Goal: Task Accomplishment & Management: Manage account settings

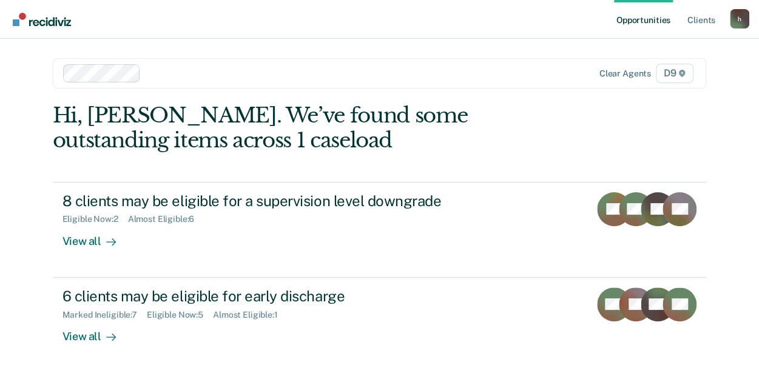
scroll to position [7, 0]
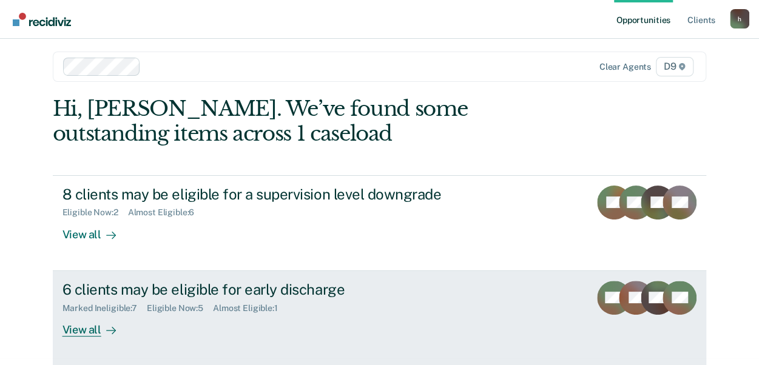
click at [155, 306] on div "Eligible Now : 5" at bounding box center [180, 308] width 66 height 10
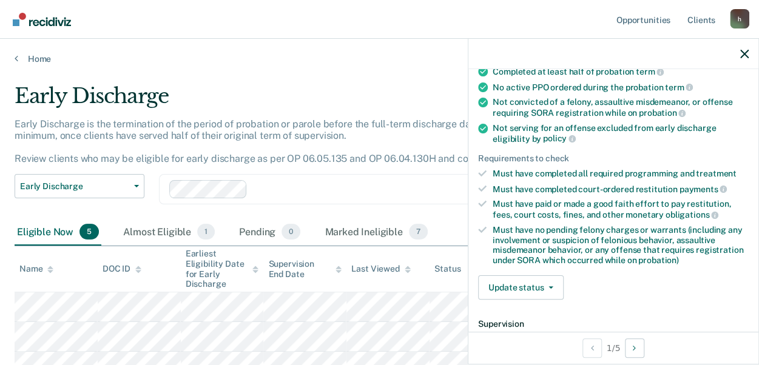
scroll to position [113, 0]
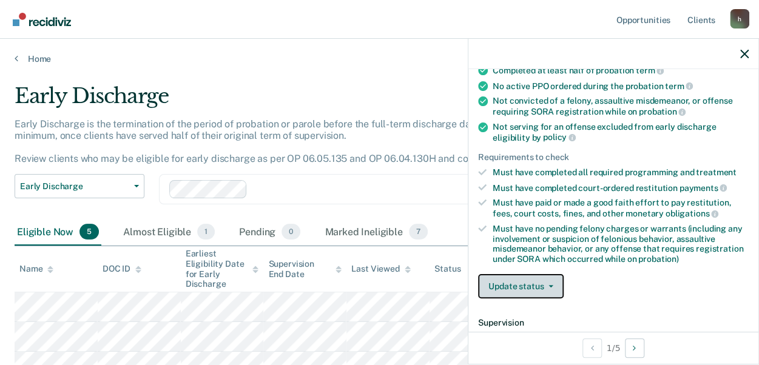
click at [525, 284] on button "Update status" at bounding box center [521, 286] width 86 height 24
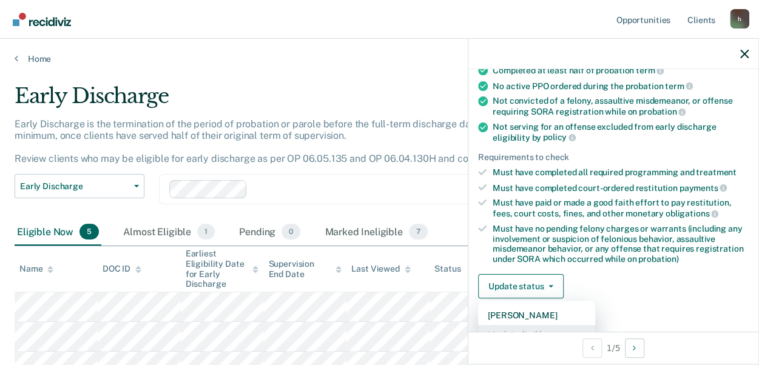
scroll to position [121, 0]
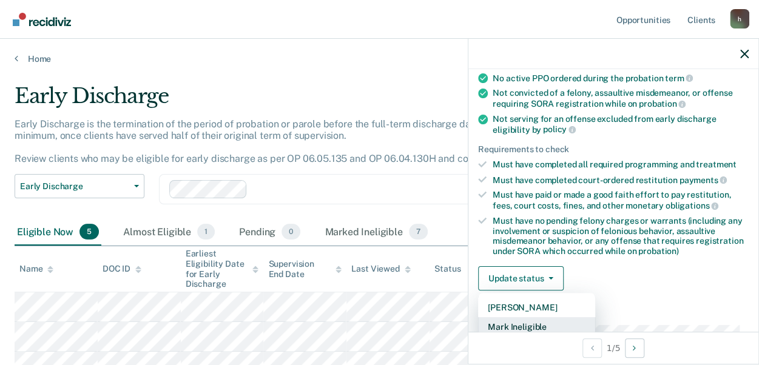
click at [554, 321] on button "Mark Ineligible" at bounding box center [536, 326] width 117 height 19
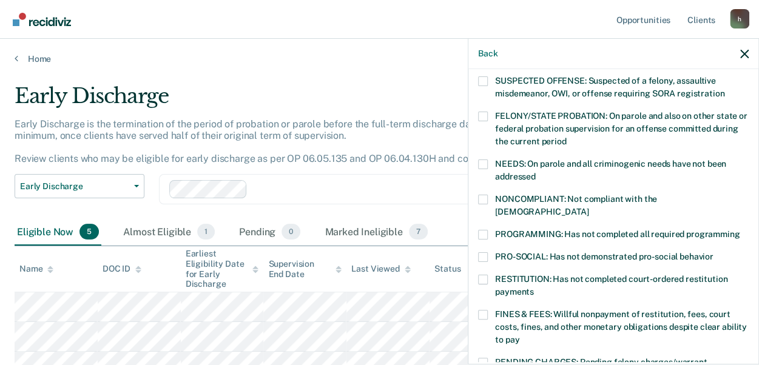
click at [480, 275] on span at bounding box center [483, 280] width 10 height 10
click at [534, 287] on input "RESTITUTION: Has not completed court-ordered restitution payments" at bounding box center [534, 287] width 0 height 0
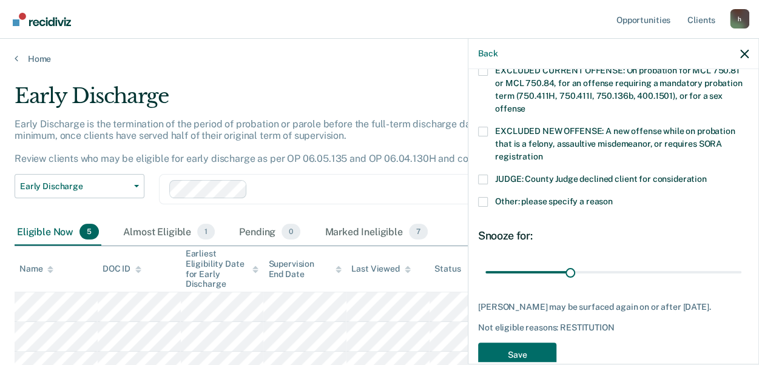
scroll to position [477, 0]
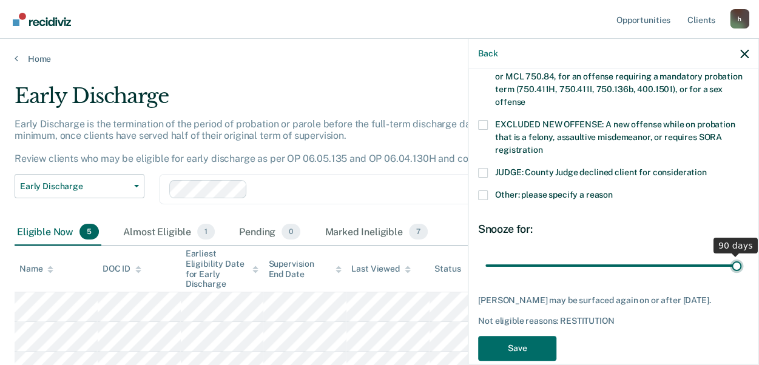
drag, startPoint x: 566, startPoint y: 246, endPoint x: 771, endPoint y: 329, distance: 221.2
type input "90"
click at [741, 276] on input "range" at bounding box center [613, 265] width 256 height 21
click at [528, 336] on button "Save" at bounding box center [517, 348] width 78 height 25
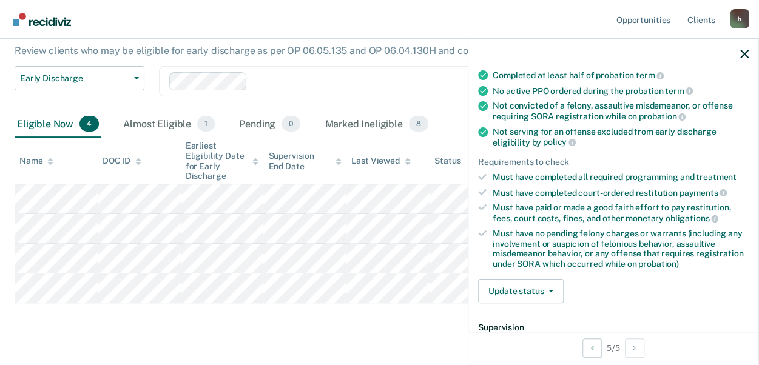
scroll to position [110, 0]
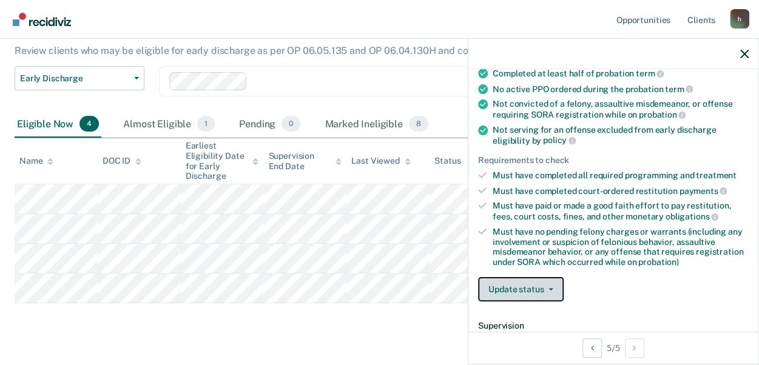
click at [512, 285] on button "Update status" at bounding box center [521, 289] width 86 height 24
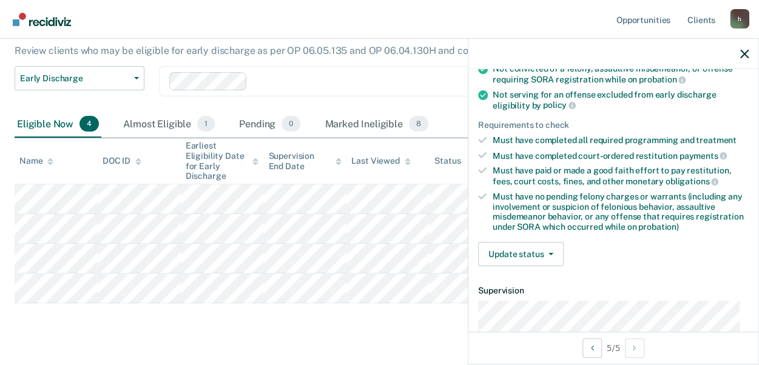
scroll to position [183, 0]
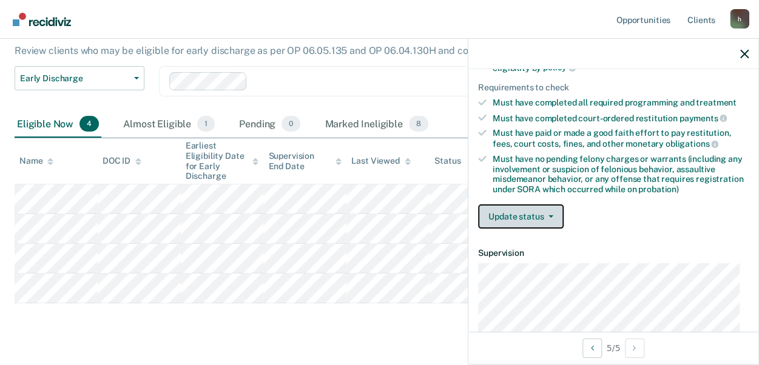
click at [524, 218] on button "Update status" at bounding box center [521, 216] width 86 height 24
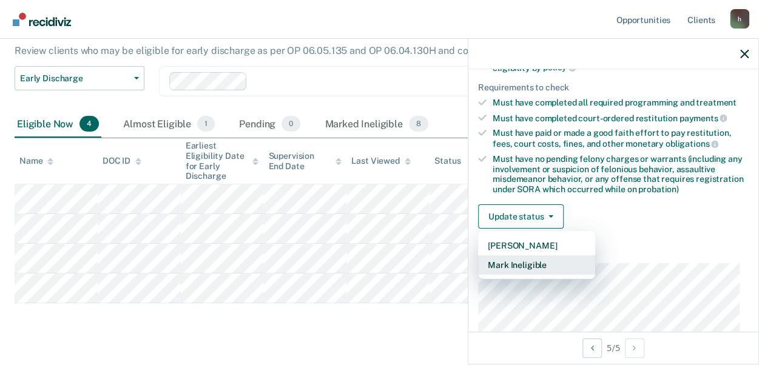
click at [511, 264] on button "Mark Ineligible" at bounding box center [536, 264] width 117 height 19
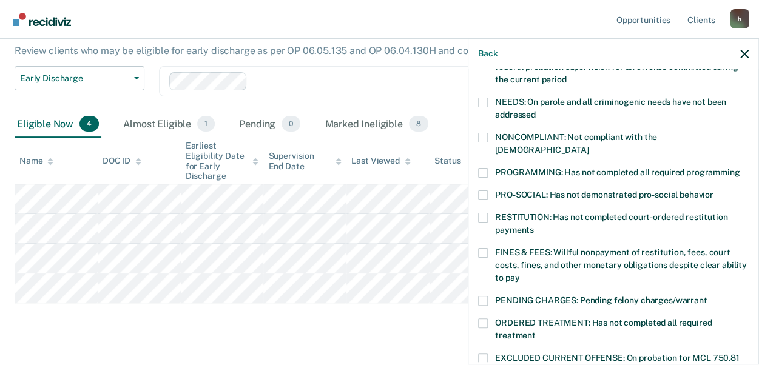
click at [485, 248] on span at bounding box center [483, 253] width 10 height 10
click at [519, 273] on input "FINES & FEES: Willful nonpayment of restitution, fees, court costs, fines, and …" at bounding box center [519, 273] width 0 height 0
click at [483, 168] on span at bounding box center [483, 173] width 10 height 10
click at [739, 168] on input "PROGRAMMING: Has not completed all required programming" at bounding box center [739, 168] width 0 height 0
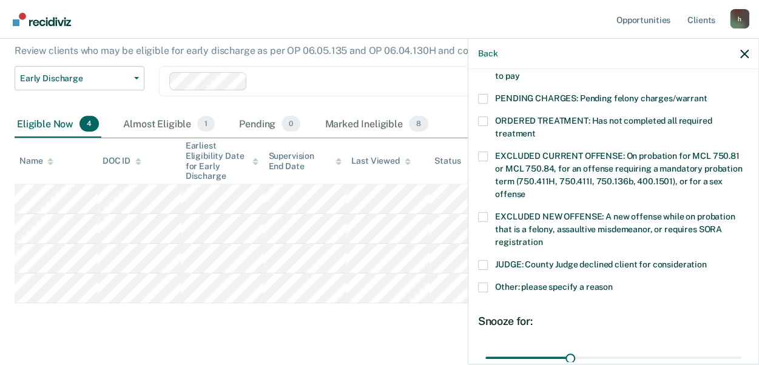
scroll to position [402, 0]
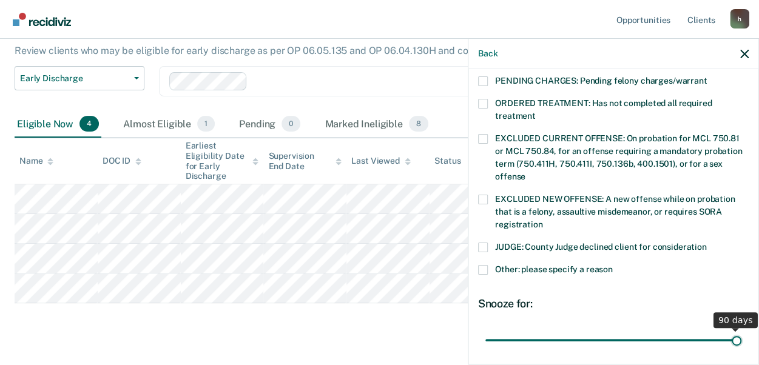
drag, startPoint x: 566, startPoint y: 324, endPoint x: 771, endPoint y: 358, distance: 207.9
type input "90"
click at [741, 351] on input "range" at bounding box center [613, 339] width 256 height 21
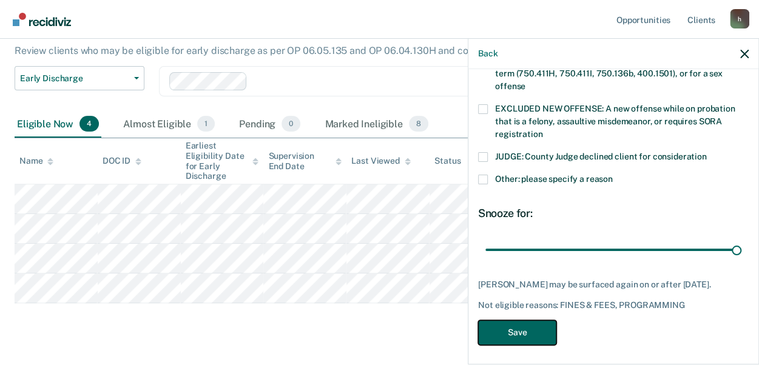
click at [505, 327] on button "Save" at bounding box center [517, 332] width 78 height 25
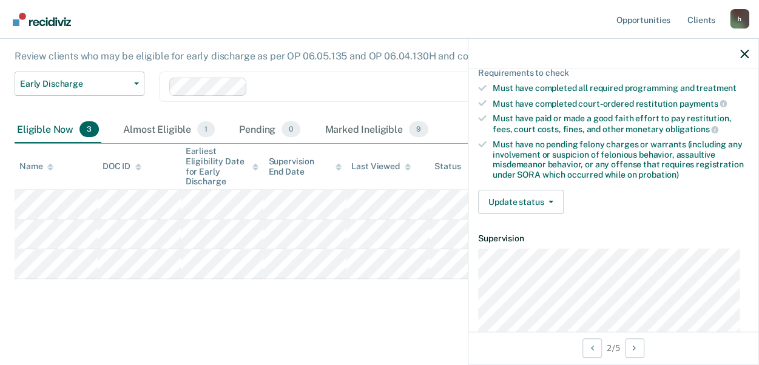
scroll to position [170, 0]
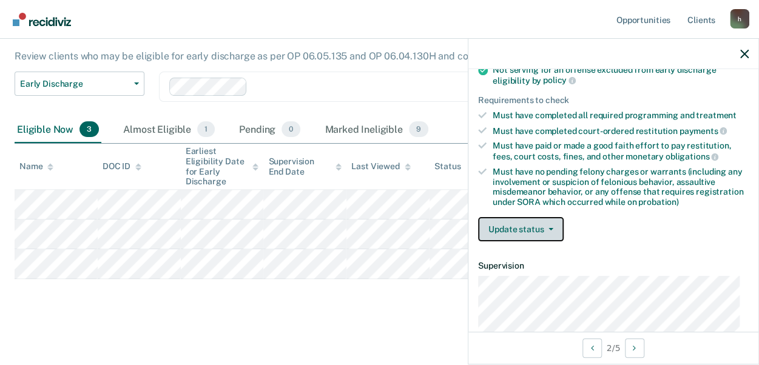
click at [544, 221] on button "Update status" at bounding box center [521, 229] width 86 height 24
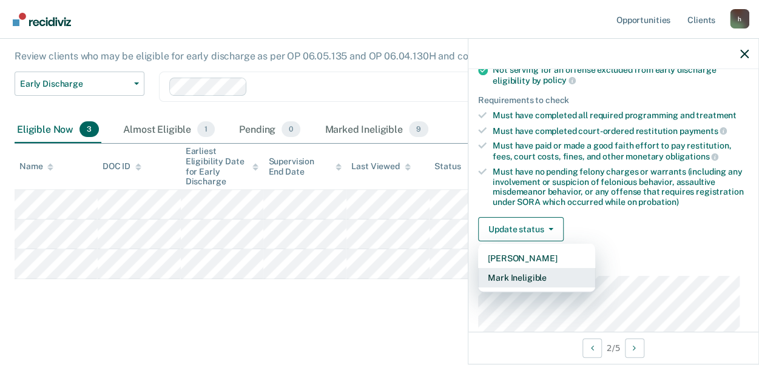
click at [540, 273] on button "Mark Ineligible" at bounding box center [536, 277] width 117 height 19
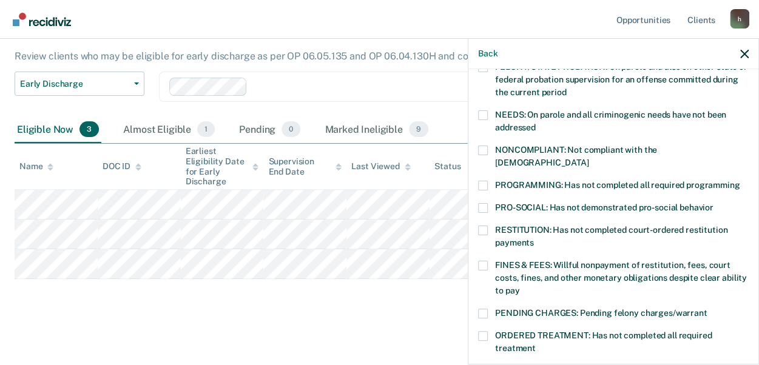
click at [484, 226] on span at bounding box center [483, 231] width 10 height 10
click at [534, 238] on input "RESTITUTION: Has not completed court-ordered restitution payments" at bounding box center [534, 238] width 0 height 0
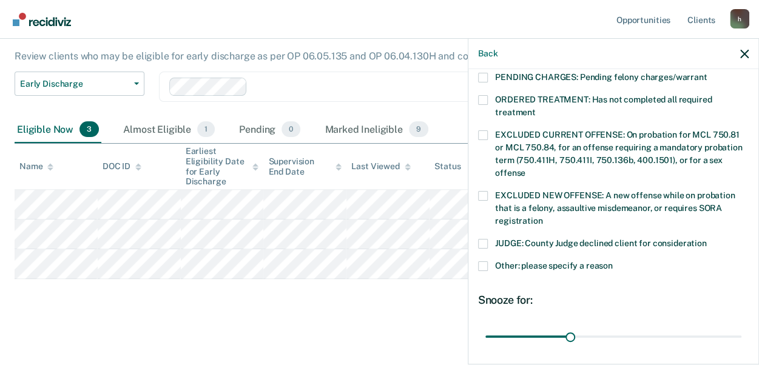
scroll to position [469, 0]
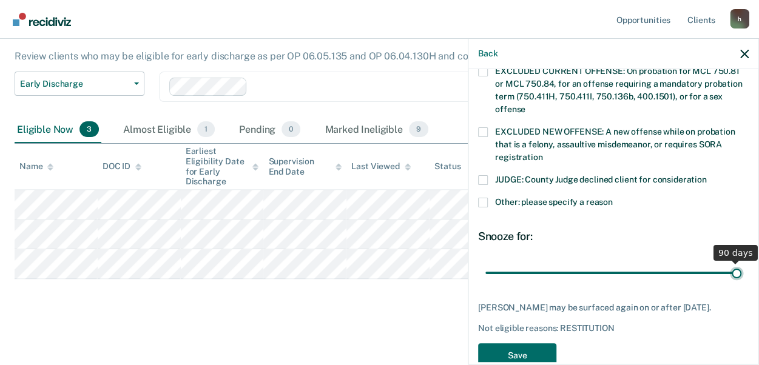
drag, startPoint x: 564, startPoint y: 258, endPoint x: 771, endPoint y: 330, distance: 219.8
type input "90"
click at [741, 283] on input "range" at bounding box center [613, 272] width 256 height 21
click at [520, 345] on button "Save" at bounding box center [517, 355] width 78 height 25
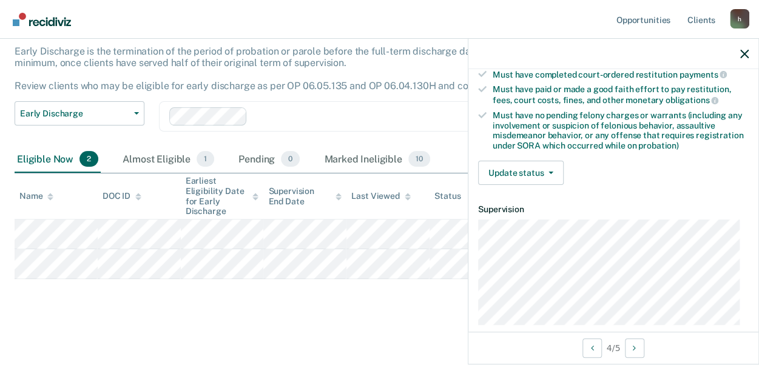
scroll to position [190, 0]
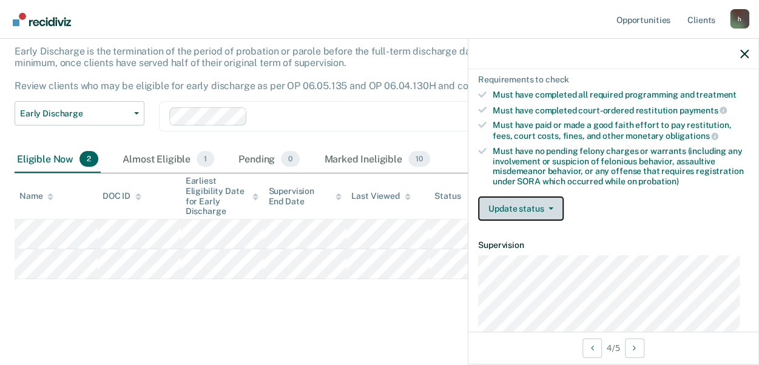
click at [494, 196] on button "Update status" at bounding box center [521, 208] width 86 height 24
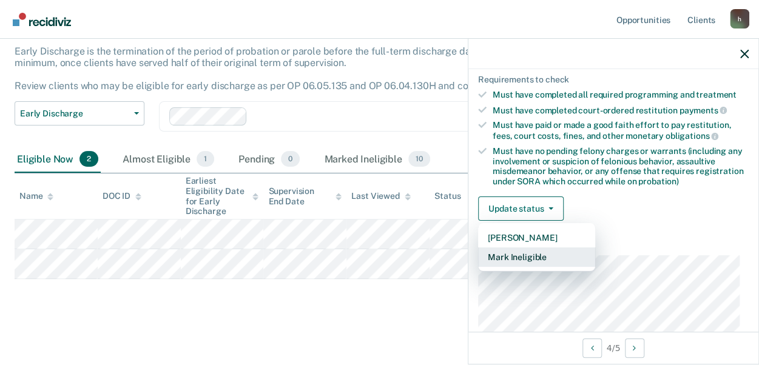
click at [492, 252] on button "Mark Ineligible" at bounding box center [536, 256] width 117 height 19
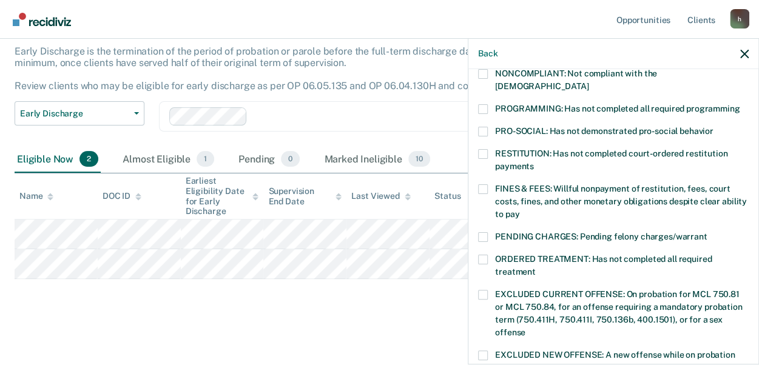
scroll to position [241, 0]
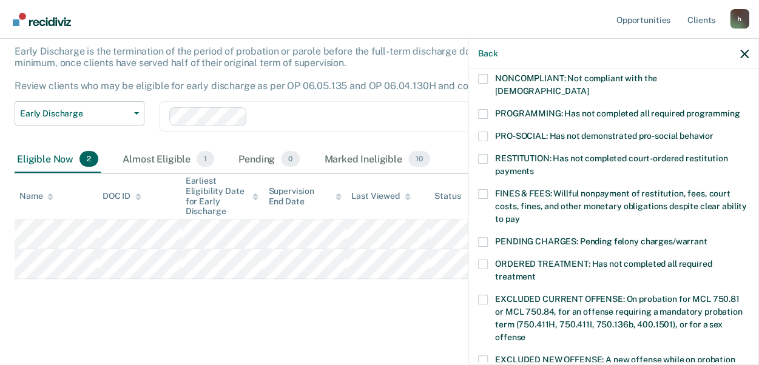
click at [481, 154] on span at bounding box center [483, 159] width 10 height 10
click at [534, 167] on input "RESTITUTION: Has not completed court-ordered restitution payments" at bounding box center [534, 167] width 0 height 0
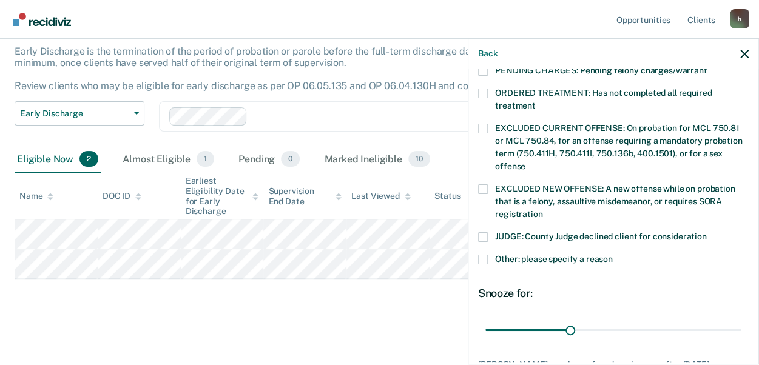
scroll to position [457, 0]
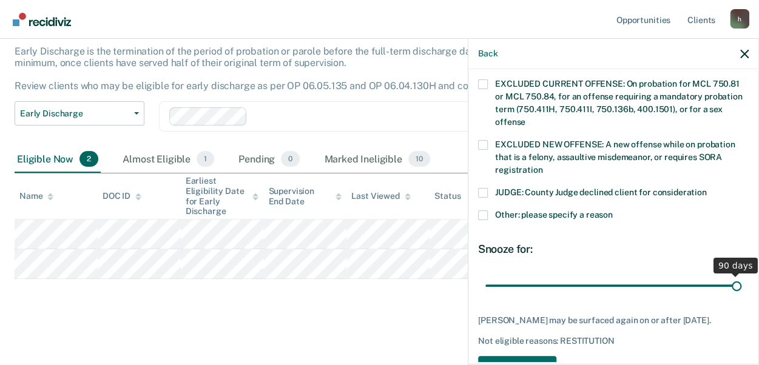
drag, startPoint x: 565, startPoint y: 270, endPoint x: 771, endPoint y: 307, distance: 210.1
type input "90"
click at [741, 296] on input "range" at bounding box center [613, 285] width 256 height 21
click at [537, 358] on button "Save" at bounding box center [517, 368] width 78 height 25
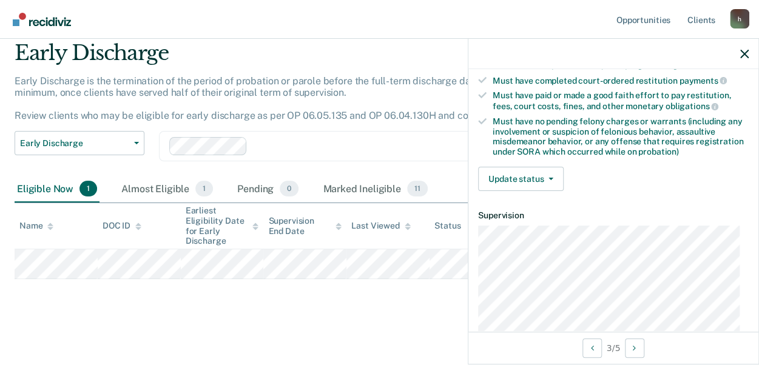
scroll to position [218, 0]
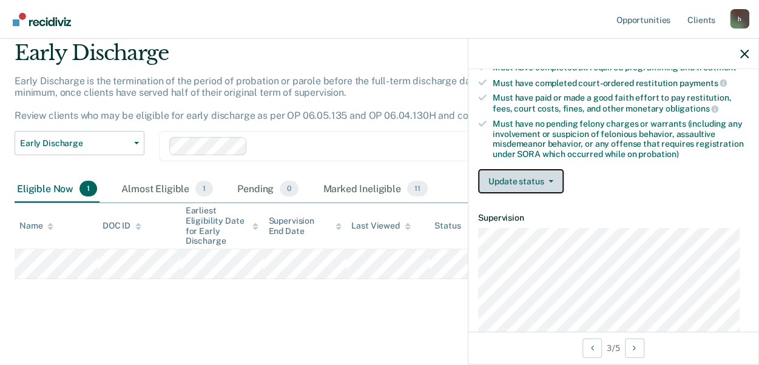
click at [532, 169] on button "Update status" at bounding box center [521, 181] width 86 height 24
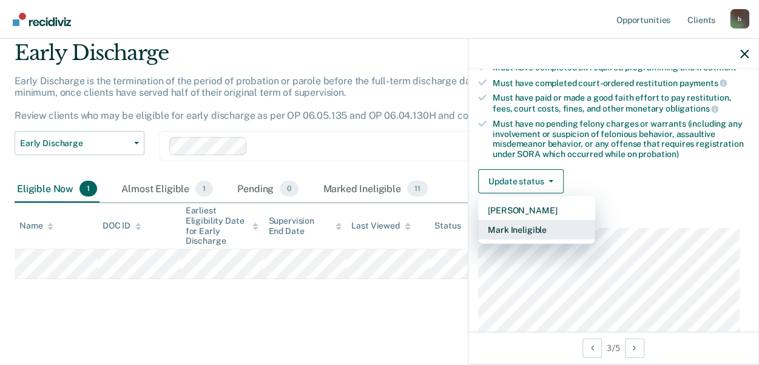
click at [520, 224] on button "Mark Ineligible" at bounding box center [536, 229] width 117 height 19
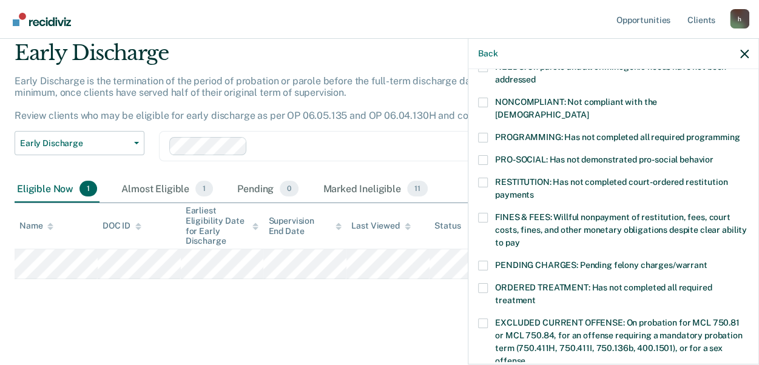
click at [480, 213] on span at bounding box center [483, 218] width 10 height 10
click at [519, 238] on input "FINES & FEES: Willful nonpayment of restitution, fees, court costs, fines, and …" at bounding box center [519, 238] width 0 height 0
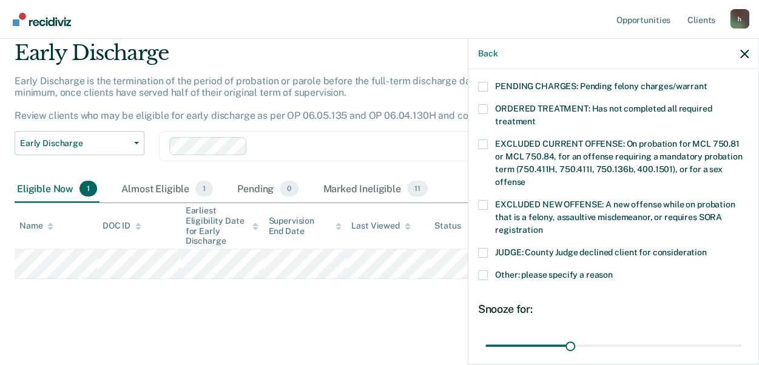
scroll to position [454, 0]
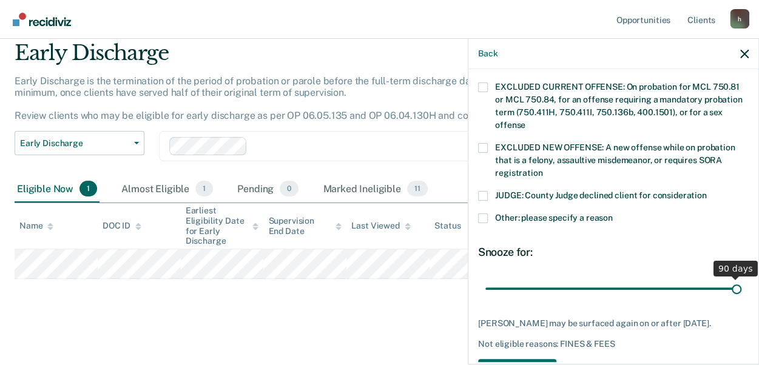
drag, startPoint x: 568, startPoint y: 273, endPoint x: 771, endPoint y: 320, distance: 209.0
type input "90"
click at [741, 299] on input "range" at bounding box center [613, 288] width 256 height 21
click at [540, 359] on button "Save" at bounding box center [517, 371] width 78 height 25
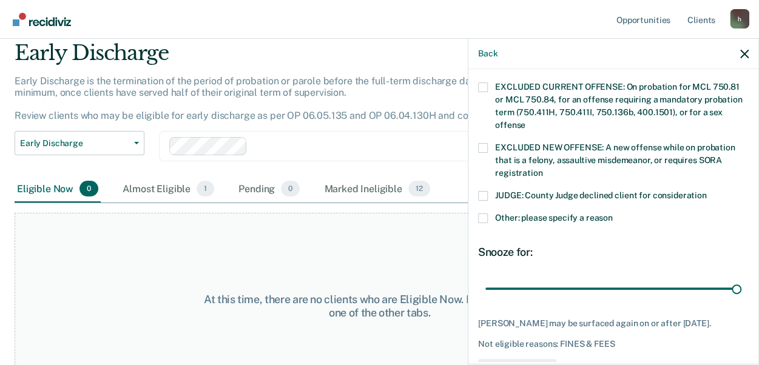
scroll to position [432, 0]
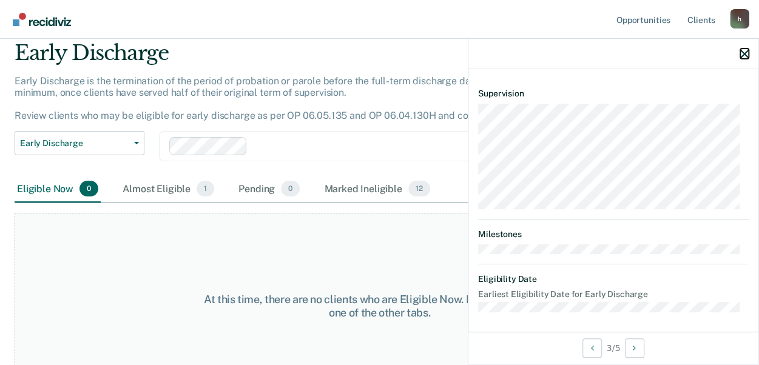
click at [742, 55] on icon "button" at bounding box center [744, 54] width 8 height 8
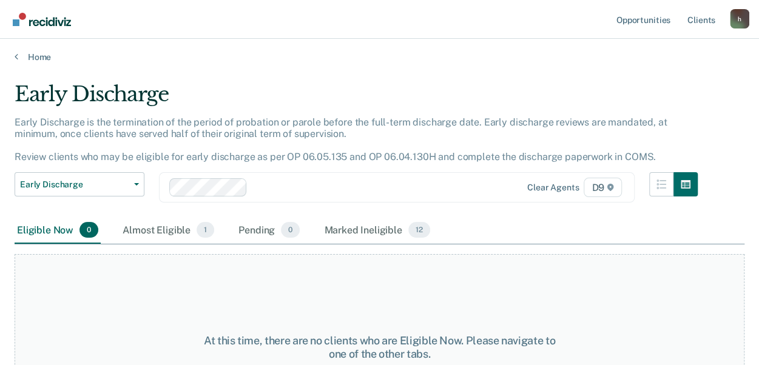
scroll to position [0, 0]
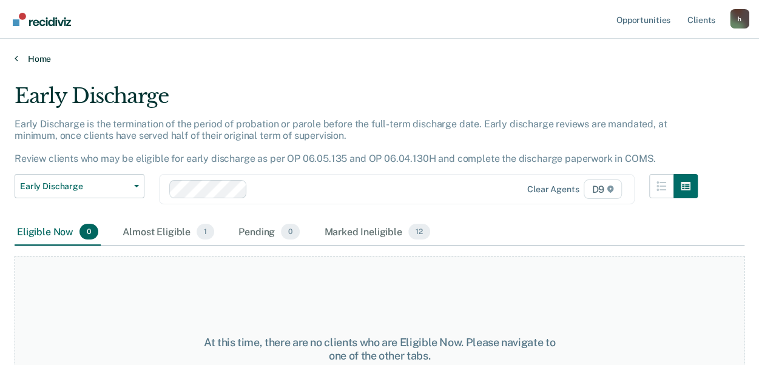
click at [34, 62] on link "Home" at bounding box center [380, 58] width 730 height 11
